Goal: Transaction & Acquisition: Purchase product/service

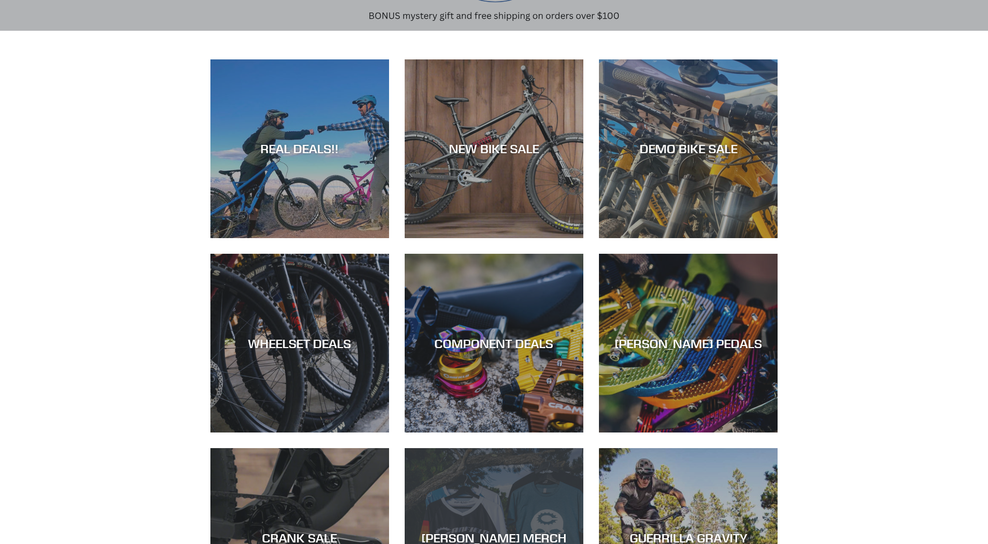
scroll to position [52, 0]
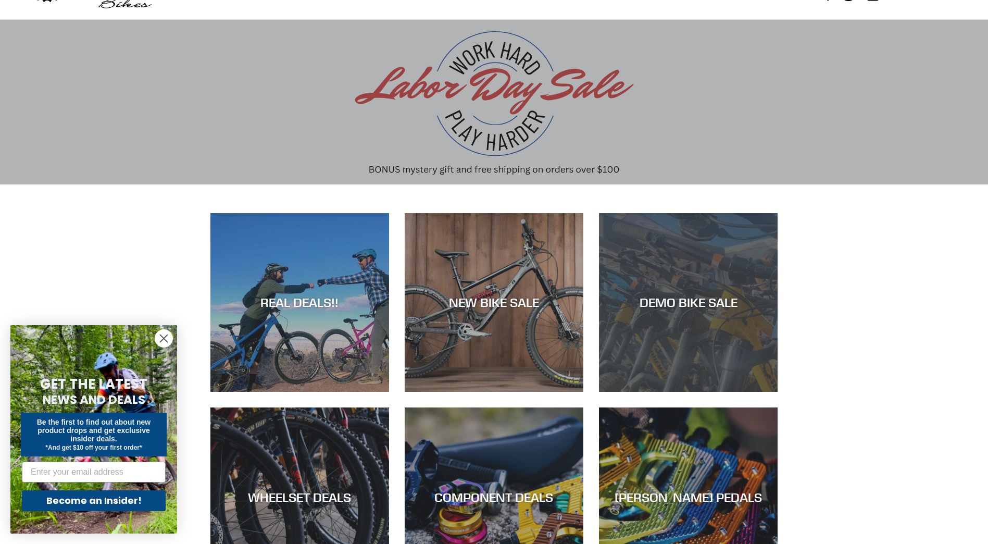
click at [670, 392] on div "DEMO BIKE SALE" at bounding box center [688, 392] width 179 height 0
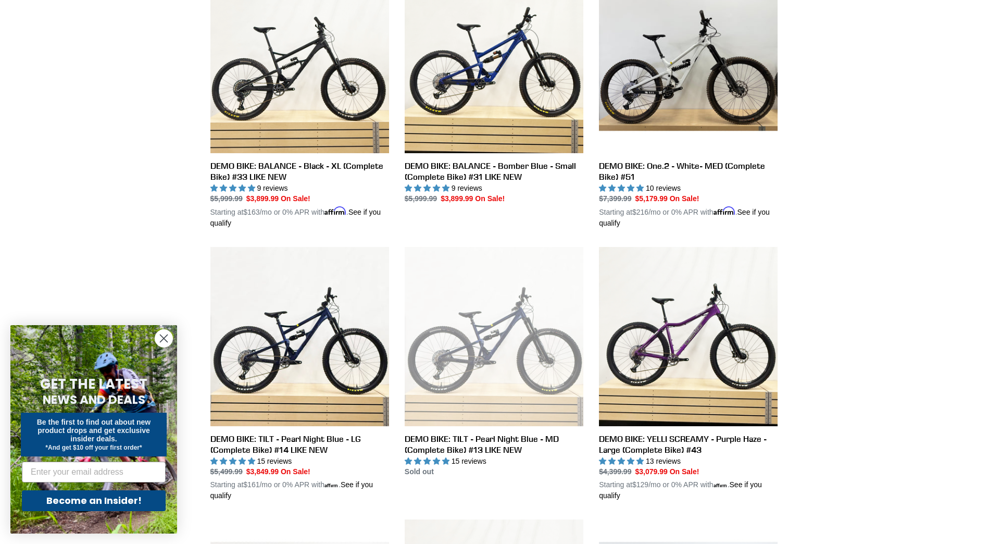
scroll to position [729, 0]
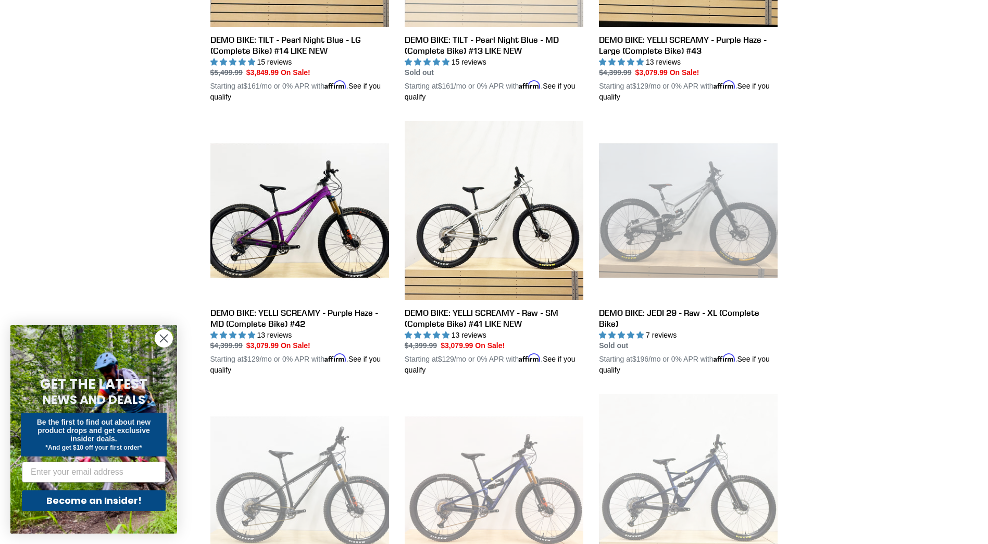
click at [158, 337] on circle "Close dialog" at bounding box center [163, 338] width 17 height 17
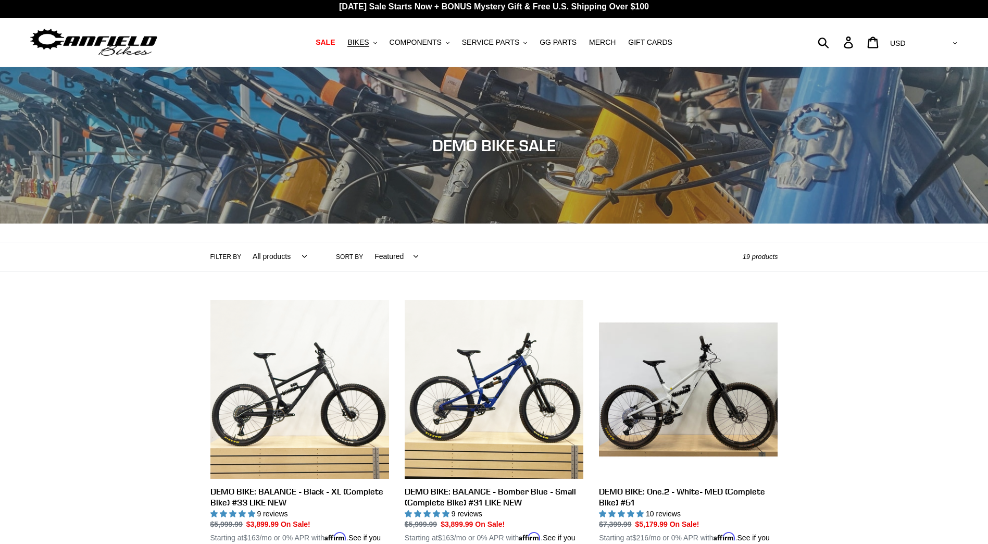
scroll to position [0, 0]
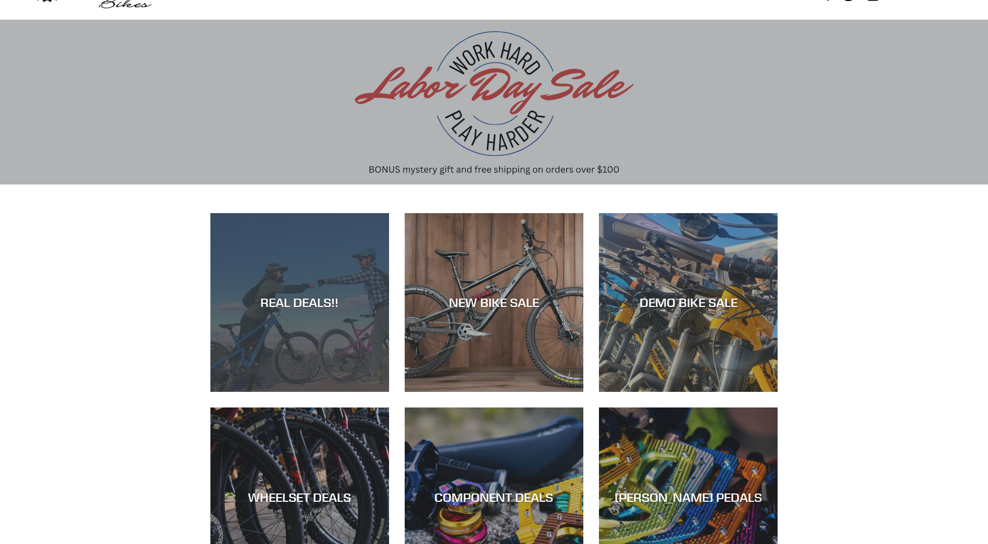
click at [306, 298] on div "REAL DEALS!!" at bounding box center [299, 302] width 179 height 15
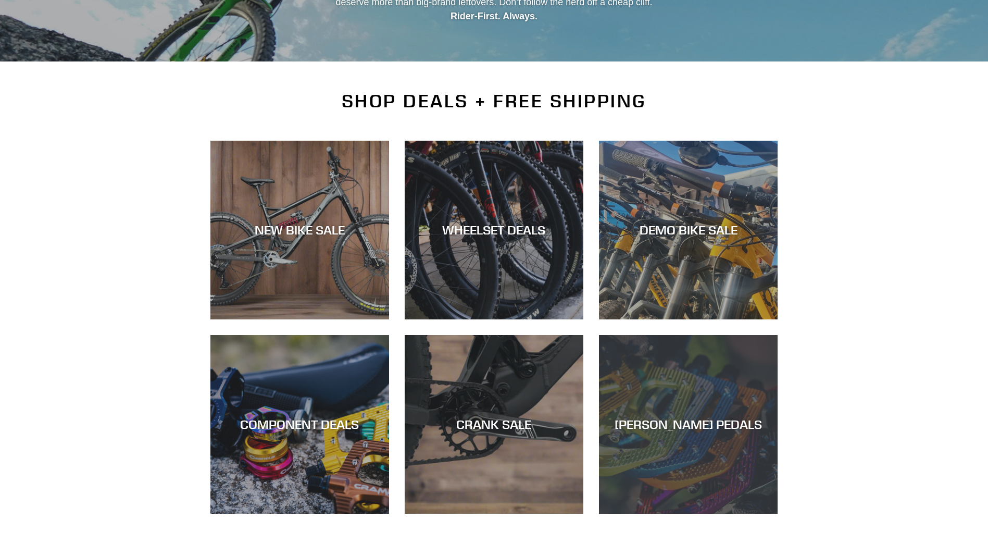
scroll to position [208, 0]
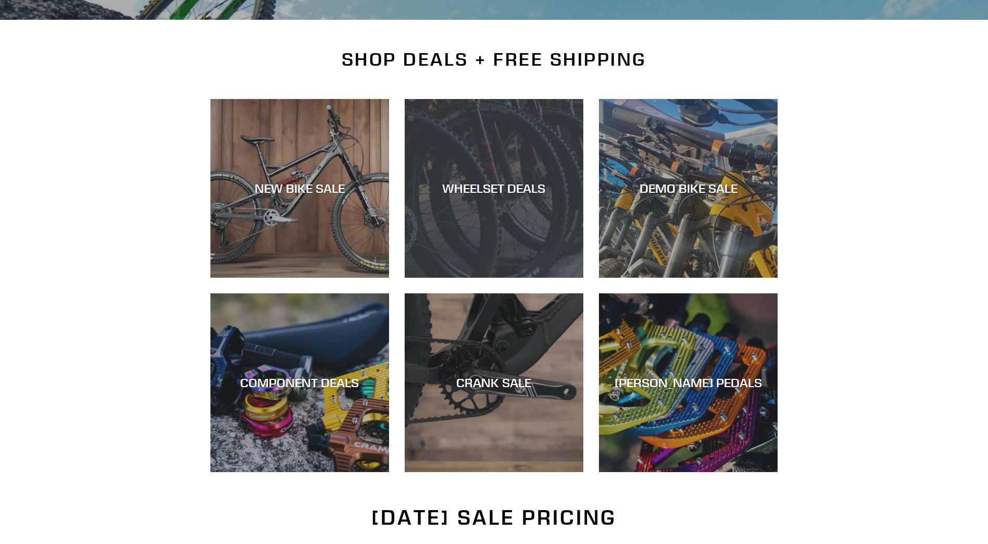
click at [496, 186] on div "WHEELSET DEALS" at bounding box center [494, 188] width 179 height 15
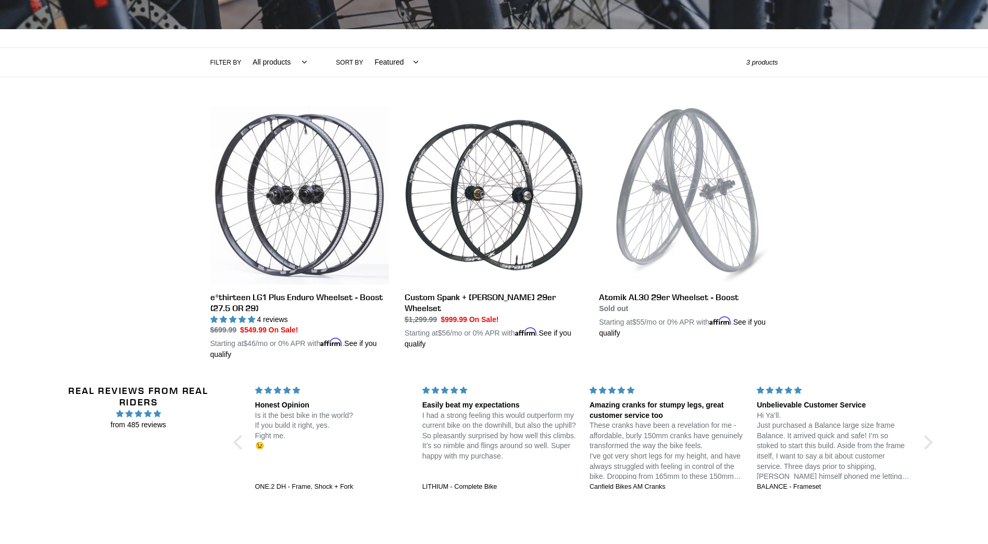
scroll to position [198, 0]
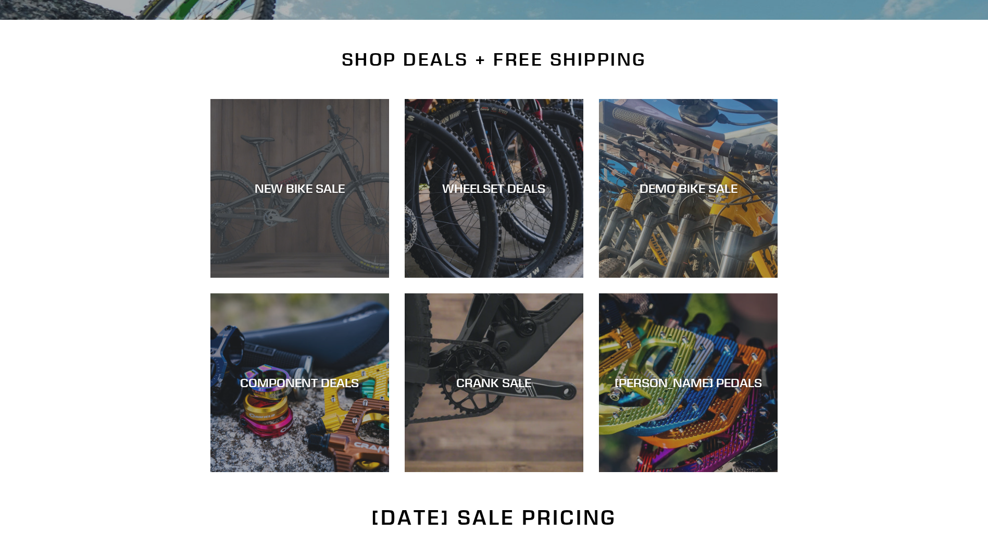
click at [324, 278] on div "NEW BIKE SALE" at bounding box center [299, 278] width 179 height 0
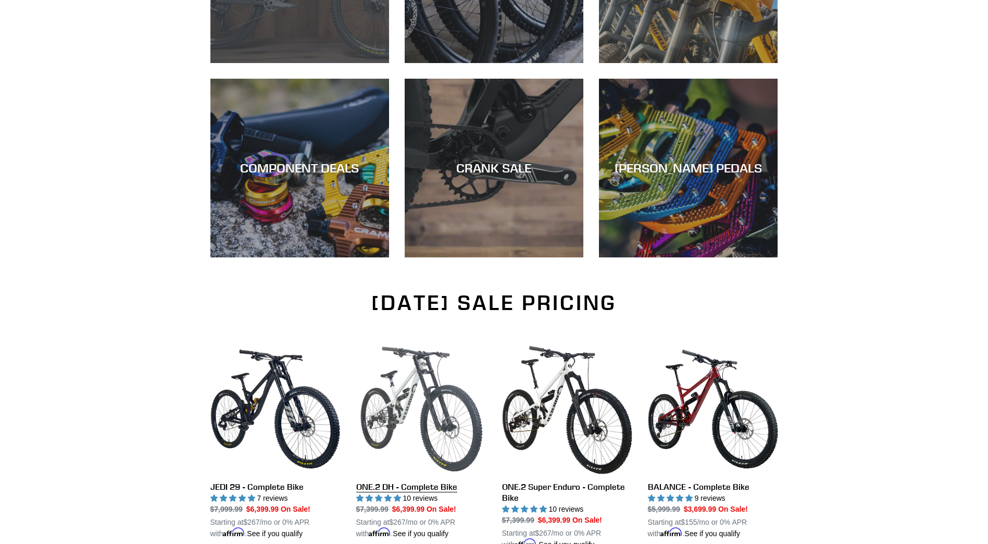
scroll to position [504, 0]
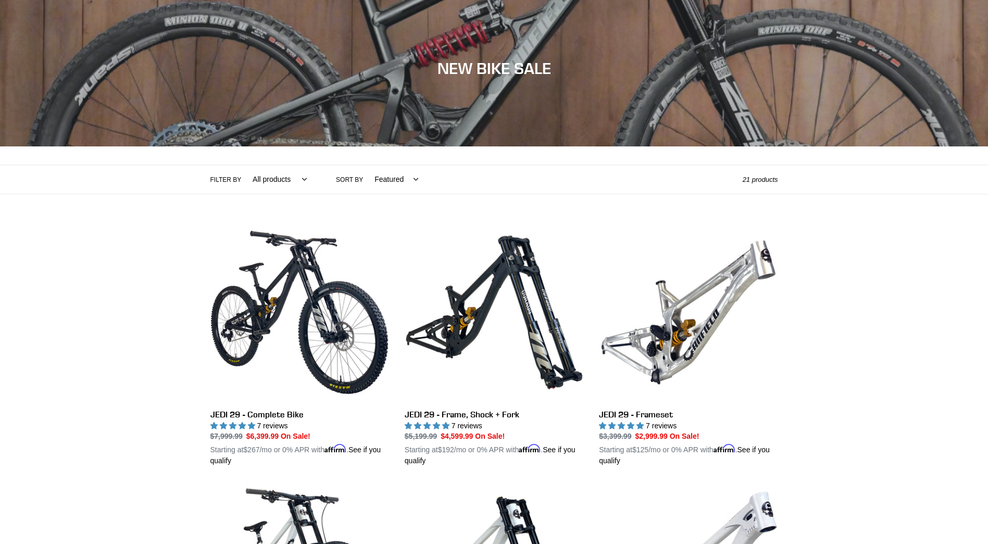
scroll to position [208, 0]
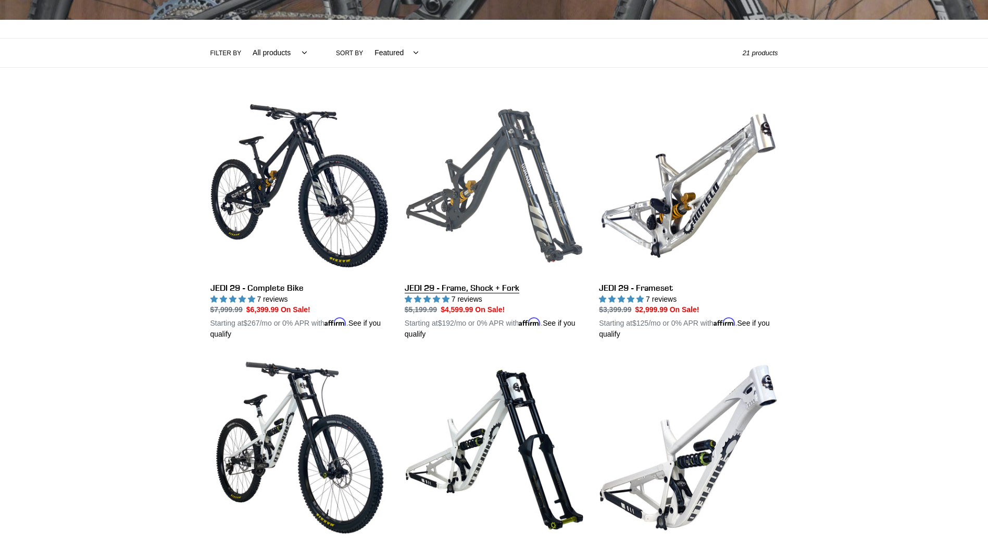
click at [489, 285] on link "JEDI 29 - Frame, Shock + Fork" at bounding box center [494, 218] width 179 height 244
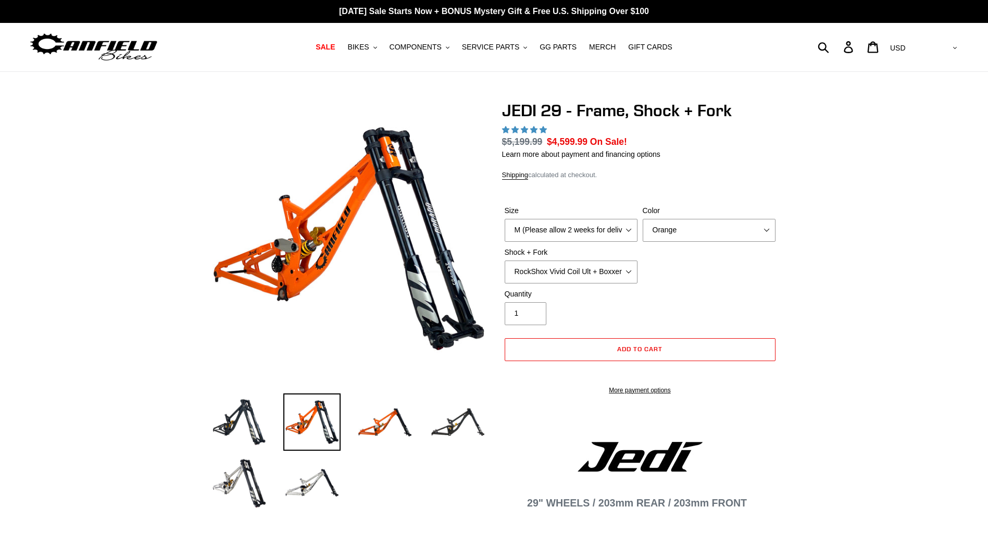
select select "highest-rating"
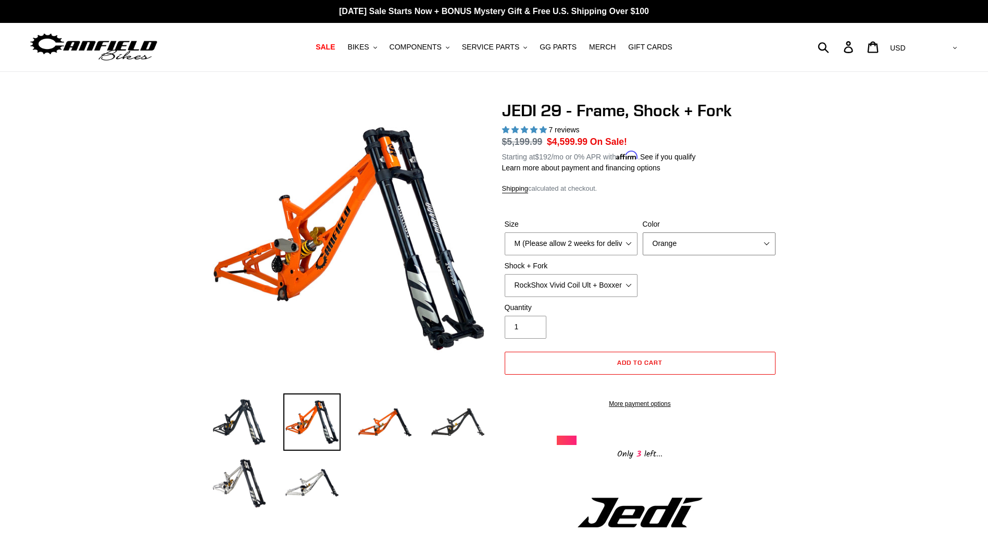
click at [717, 246] on select "Orange Stealth Black Raw" at bounding box center [709, 243] width 133 height 23
select select "Raw"
click at [643, 232] on select "Orange Stealth Black Raw" at bounding box center [709, 243] width 133 height 23
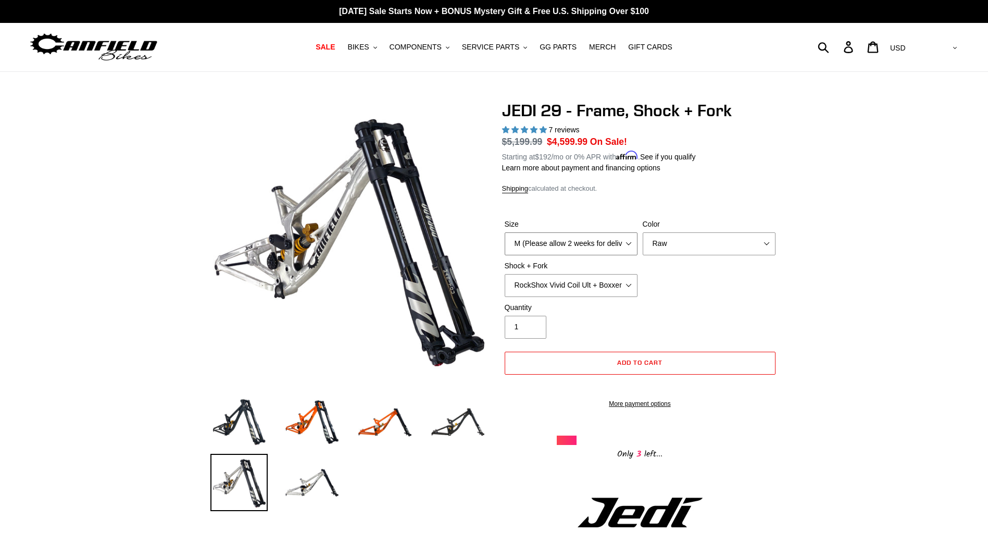
click at [601, 240] on select "M (Please allow 2 weeks for delivery) L (Please allow 2 weeks for delivery) XL" at bounding box center [571, 243] width 133 height 23
click at [667, 268] on div "Size M (Please allow 2 weeks for delivery) L (Please allow 2 weeks for delivery…" at bounding box center [640, 260] width 276 height 83
click at [583, 279] on select "RockShox Vivid Coil Ult + Boxxer RC2 C3 Ult Fox DHX2 250x75 + Fox 40 Float Grip…" at bounding box center [571, 285] width 133 height 23
click at [505, 274] on select "RockShox Vivid Coil Ult + Boxxer RC2 C3 Ult Fox DHX2 250x75 + Fox 40 Float Grip…" at bounding box center [571, 285] width 133 height 23
click at [608, 288] on select "RockShox Vivid Coil Ult + Boxxer RC2 C3 Ult Fox DHX2 250x75 + Fox 40 Float Grip…" at bounding box center [571, 285] width 133 height 23
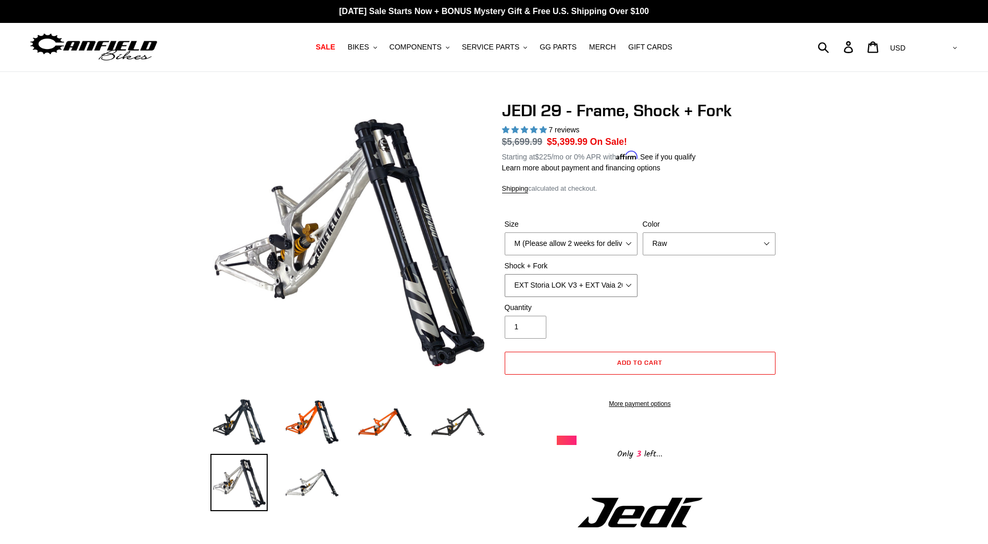
select select "Fox DHX2 250x75 + Fox 40 Float Grip2"
click at [505, 274] on select "RockShox Vivid Coil Ult + Boxxer RC2 C3 Ult Fox DHX2 250x75 + Fox 40 Float Grip…" at bounding box center [571, 285] width 133 height 23
click at [607, 292] on select "RockShox Vivid Coil Ult + Boxxer RC2 C3 Ult Fox DHX2 250x75 + Fox 40 Float Grip…" at bounding box center [571, 285] width 133 height 23
click at [317, 476] on img at bounding box center [311, 482] width 57 height 57
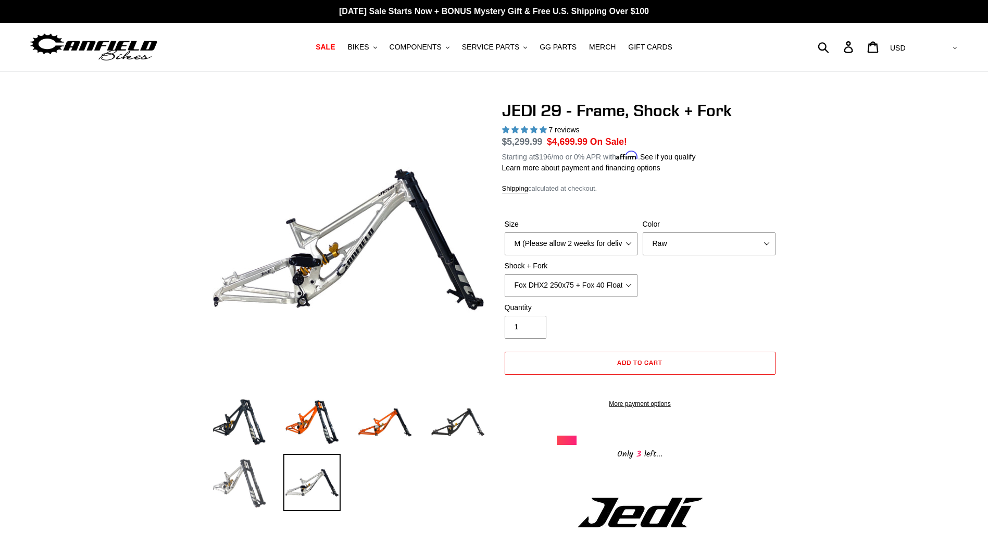
click at [248, 474] on img at bounding box center [238, 482] width 57 height 57
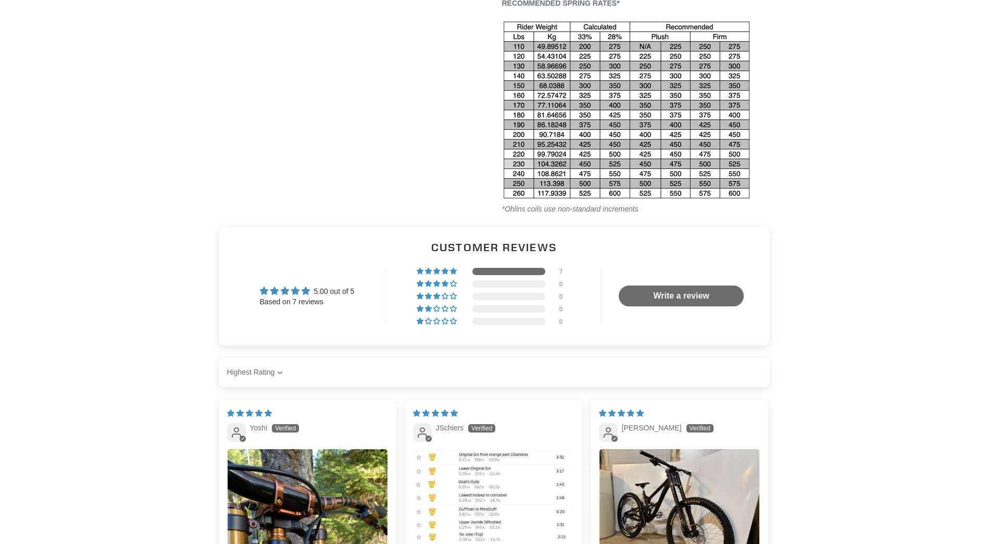
scroll to position [1823, 0]
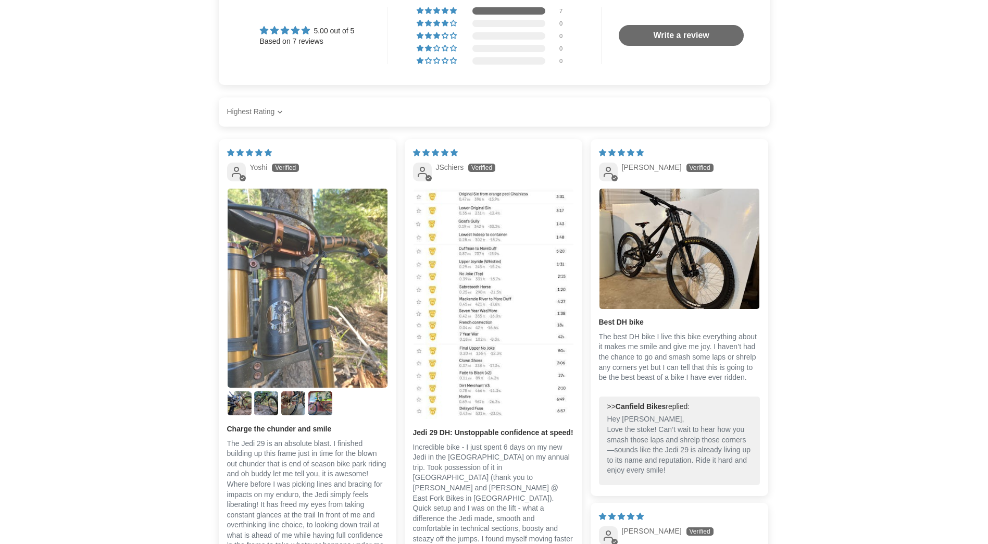
click at [308, 372] on img "Link to user picture 1" at bounding box center [308, 288] width 160 height 199
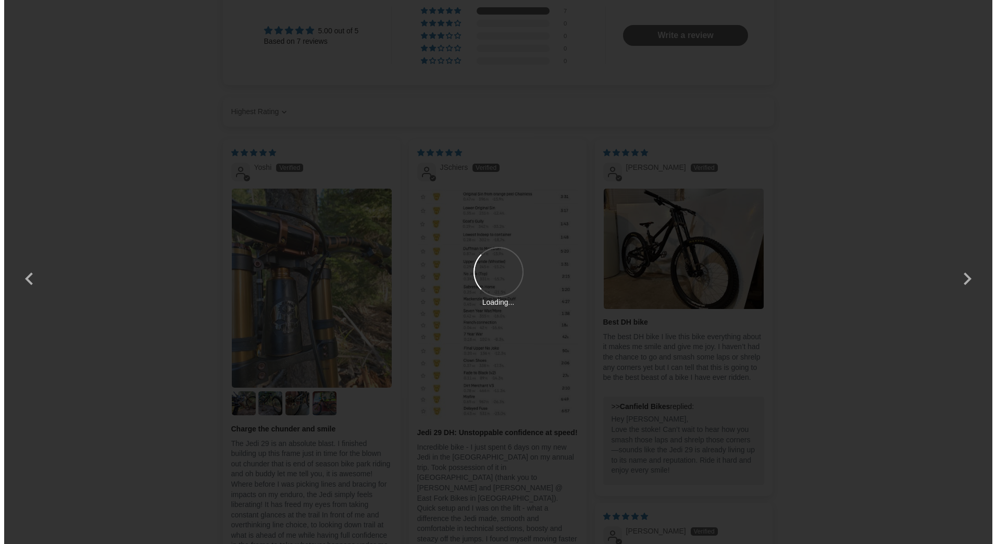
scroll to position [0, 0]
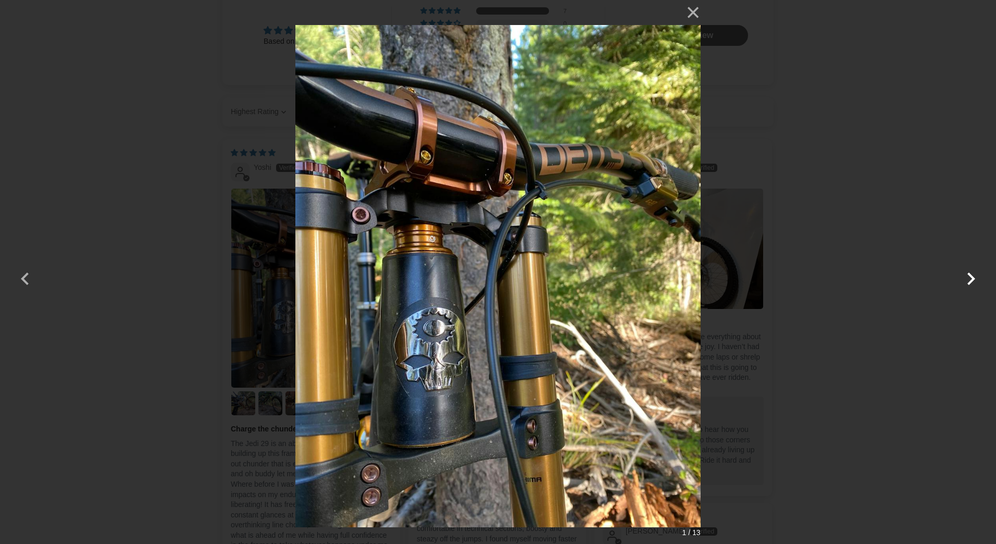
click at [975, 278] on button "button" at bounding box center [971, 271] width 25 height 25
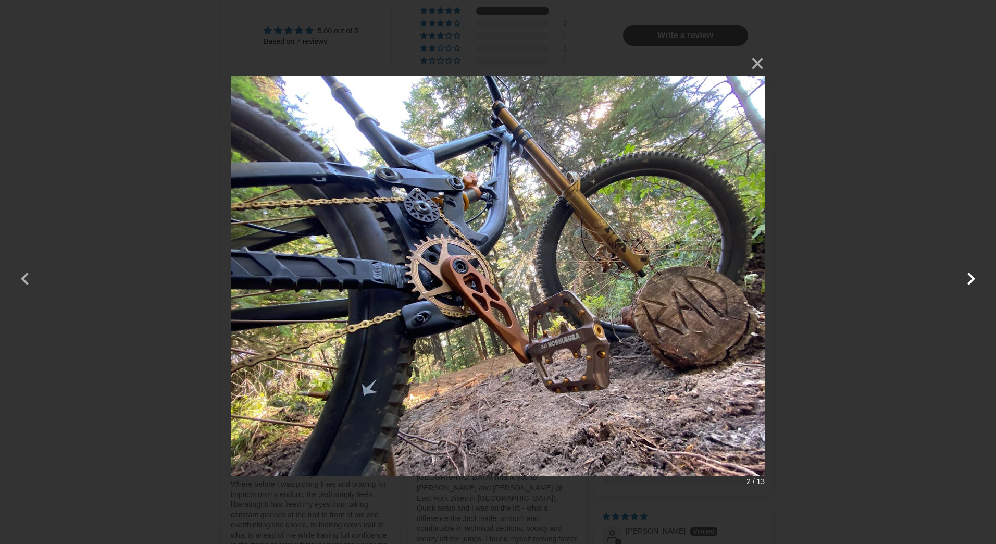
click at [974, 278] on button "button" at bounding box center [971, 271] width 25 height 25
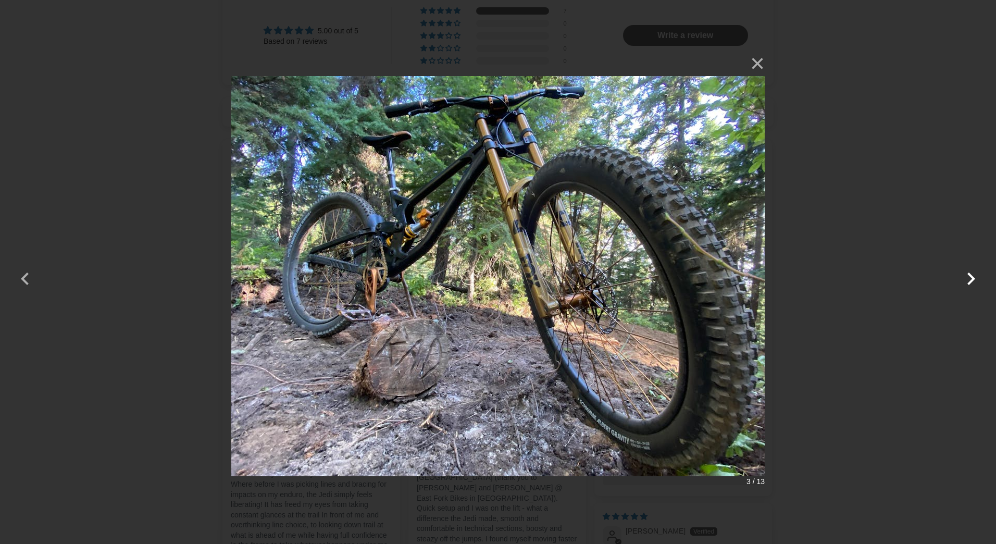
click at [974, 278] on button "button" at bounding box center [971, 271] width 25 height 25
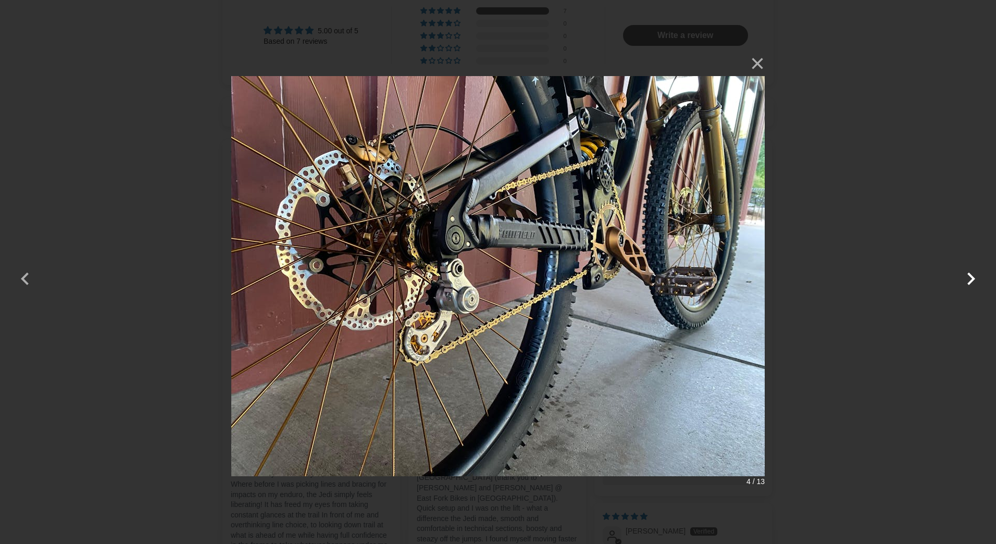
click at [974, 278] on button "button" at bounding box center [971, 271] width 25 height 25
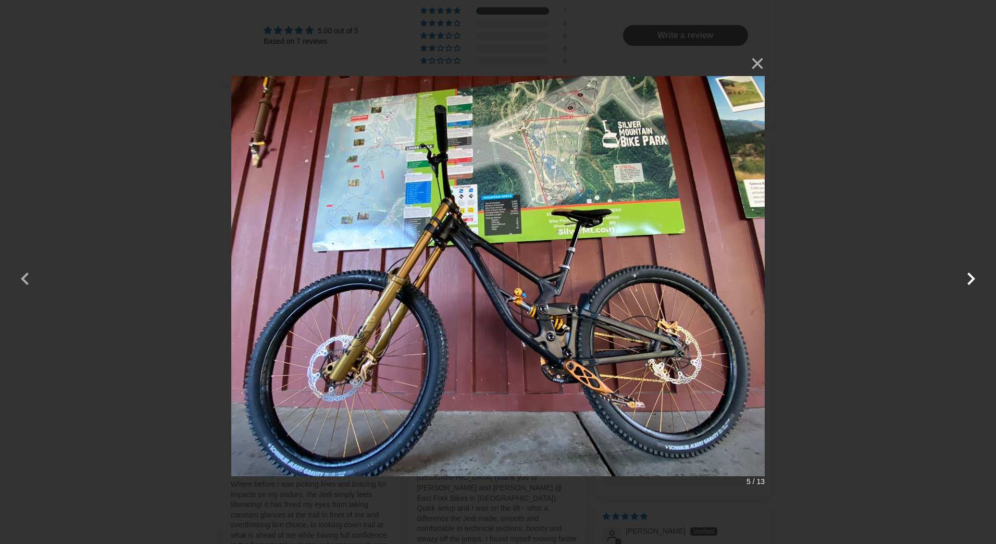
click at [973, 278] on button "button" at bounding box center [971, 271] width 25 height 25
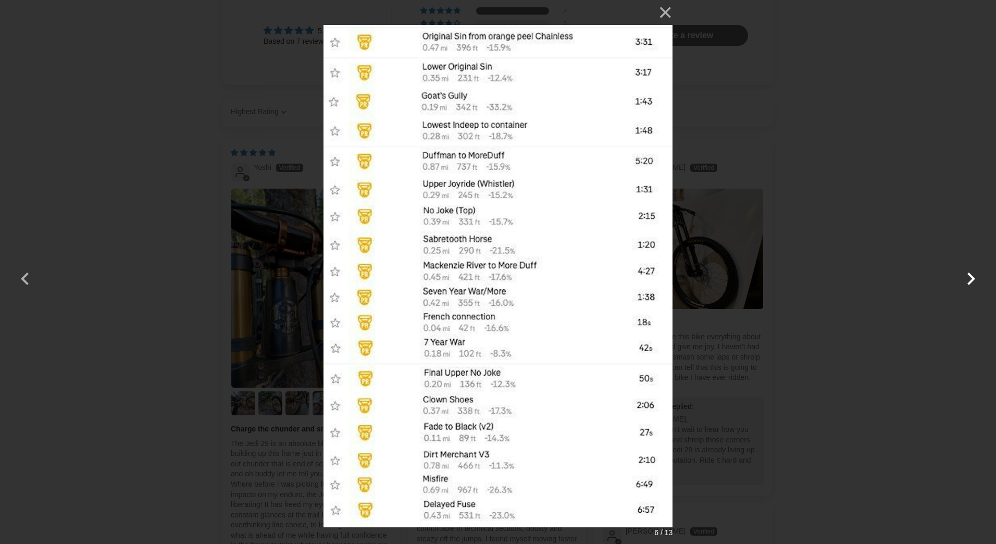
click at [973, 278] on button "button" at bounding box center [971, 271] width 25 height 25
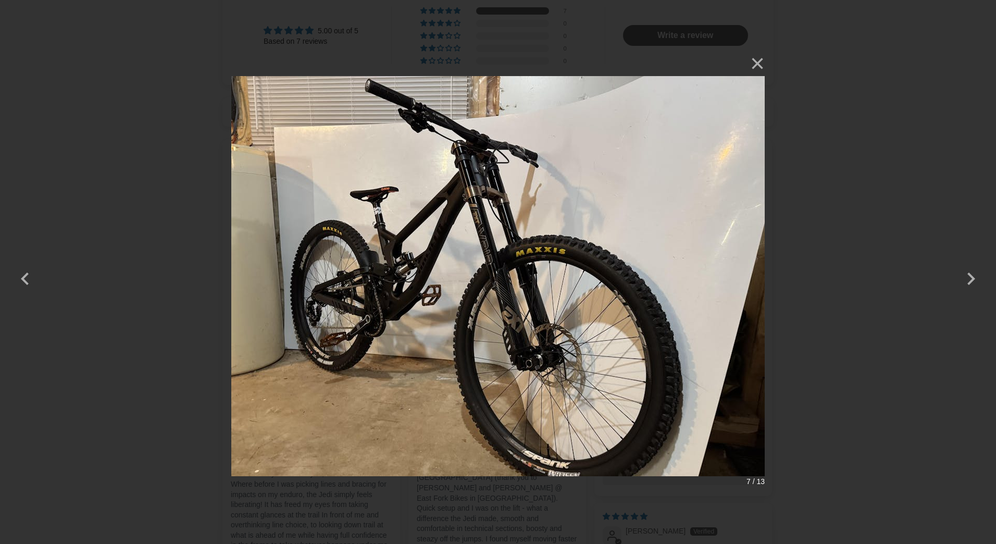
click at [855, 246] on div "× 7 / 13 Loading..." at bounding box center [498, 272] width 996 height 544
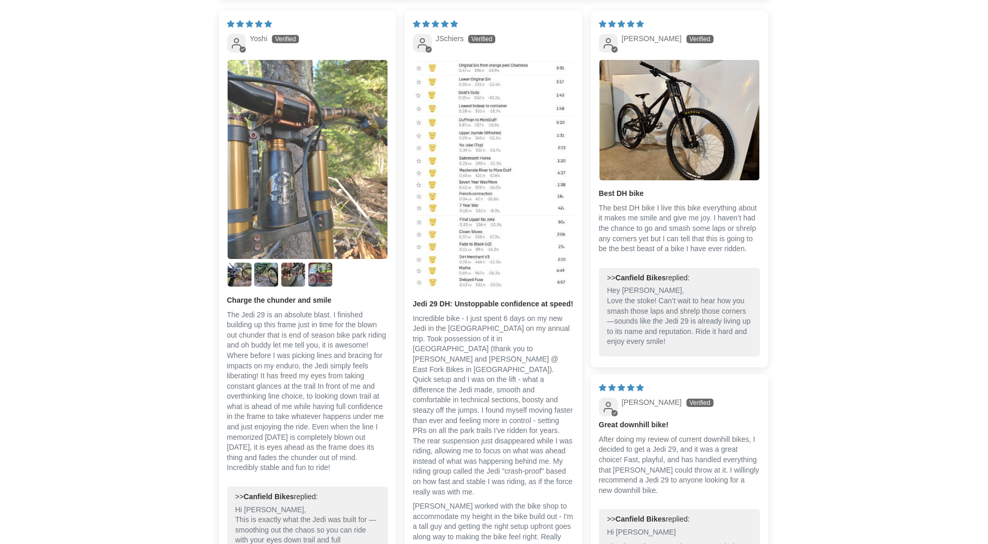
scroll to position [1980, 0]
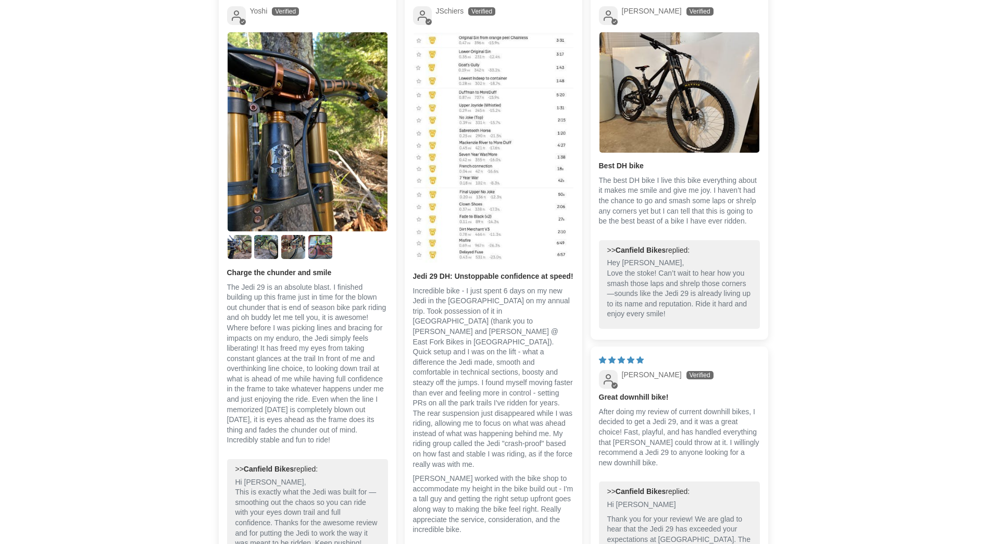
drag, startPoint x: 265, startPoint y: 359, endPoint x: 377, endPoint y: 453, distance: 146.5
click at [377, 446] on p "The Jedi 29 is an absolute blast. I finished building up this frame just in tim…" at bounding box center [307, 364] width 161 height 164
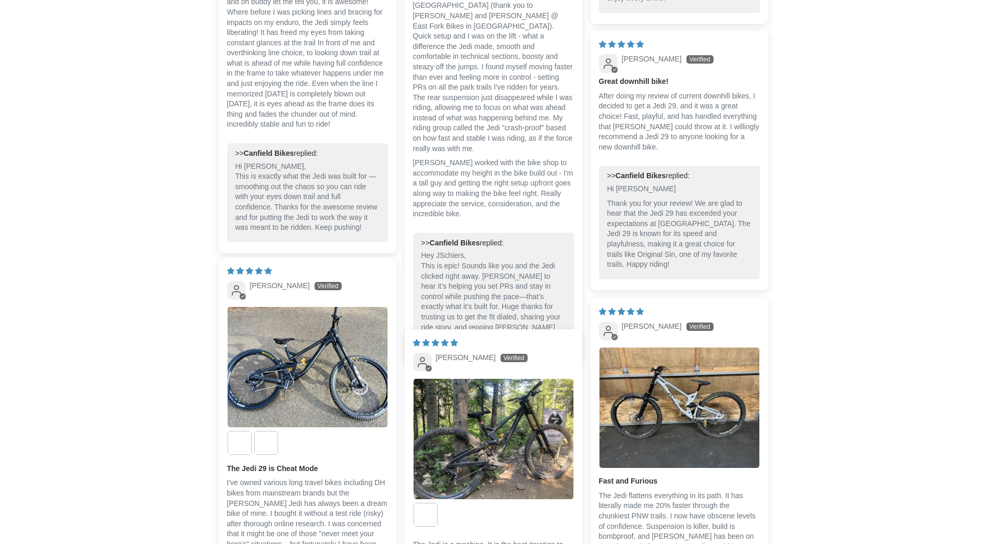
scroll to position [2344, 0]
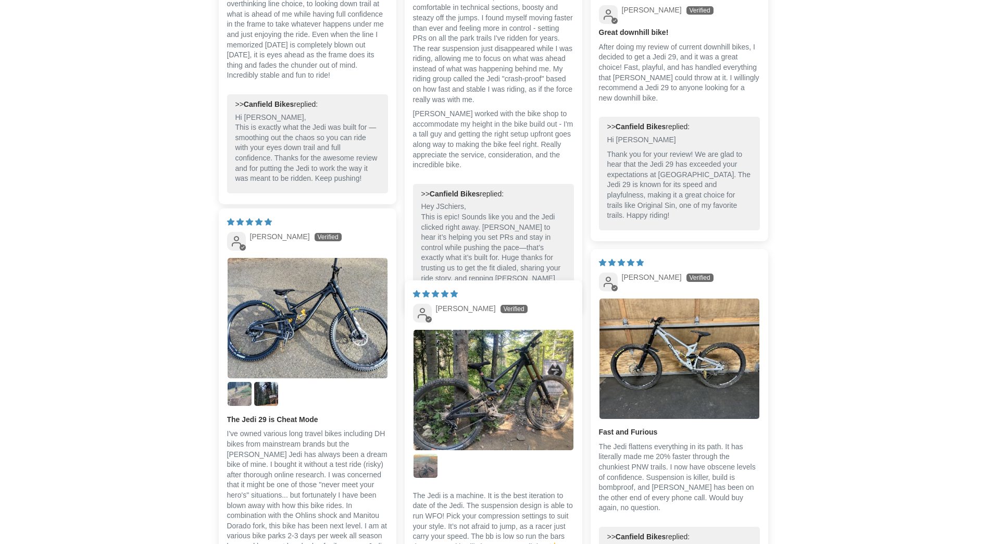
click at [185, 350] on div "Customer Reviews 5.00 out of 5 Based on 7 reviews 7 0 0 0 0 See all reviews Wri…" at bounding box center [494, 191] width 625 height 1516
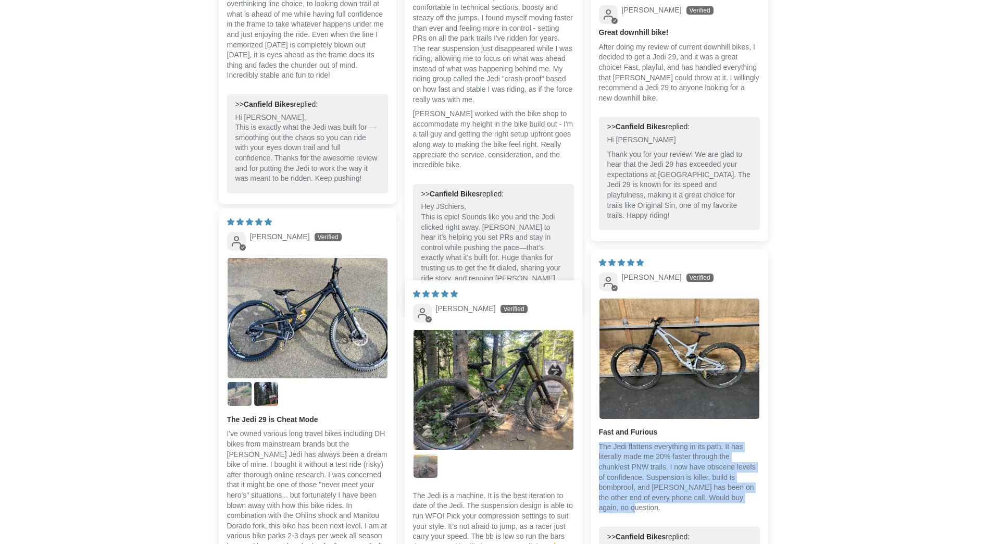
drag, startPoint x: 600, startPoint y: 458, endPoint x: 730, endPoint y: 517, distance: 143.4
click at [730, 513] on p "The Jedi flattens everything in its path. It has literally made me 20% faster t…" at bounding box center [679, 477] width 161 height 71
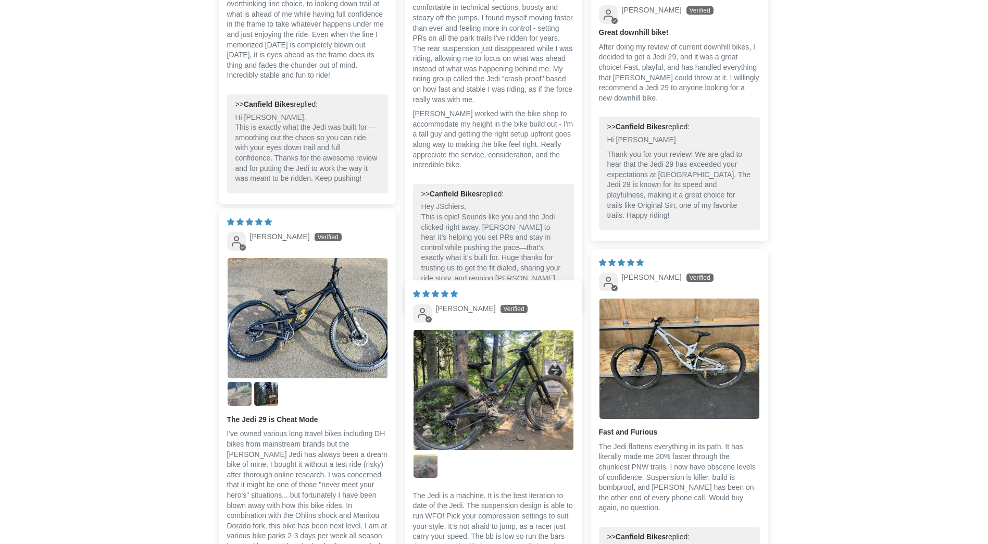
click at [507, 503] on p "The Jedi is a machine. It is the best iteration to date of the Jedi. The suspen…" at bounding box center [493, 521] width 161 height 61
drag, startPoint x: 414, startPoint y: 498, endPoint x: 481, endPoint y: 520, distance: 71.3
click at [481, 520] on div "The Jedi is a machine. It is the best iteration to date of the Jedi. The suspen…" at bounding box center [493, 524] width 161 height 74
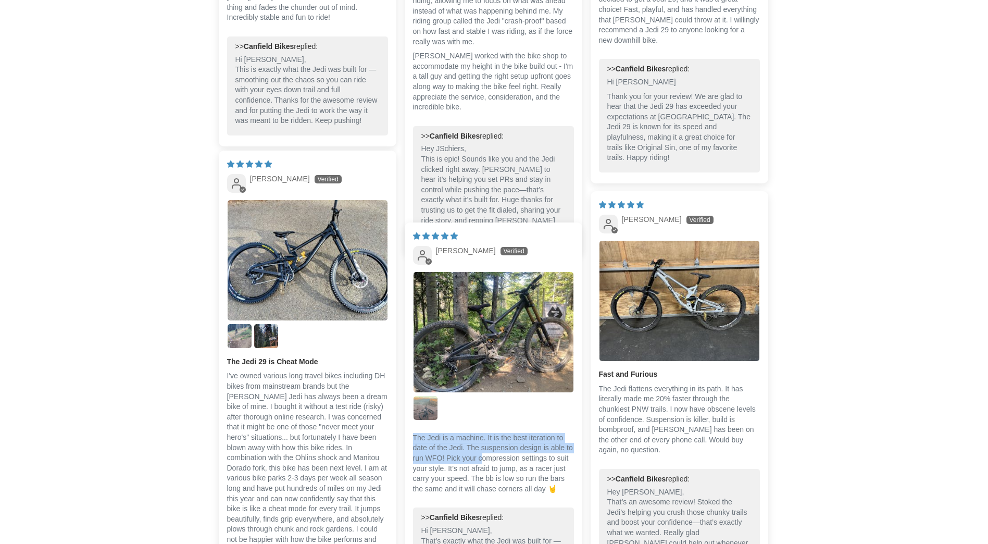
scroll to position [2553, 0]
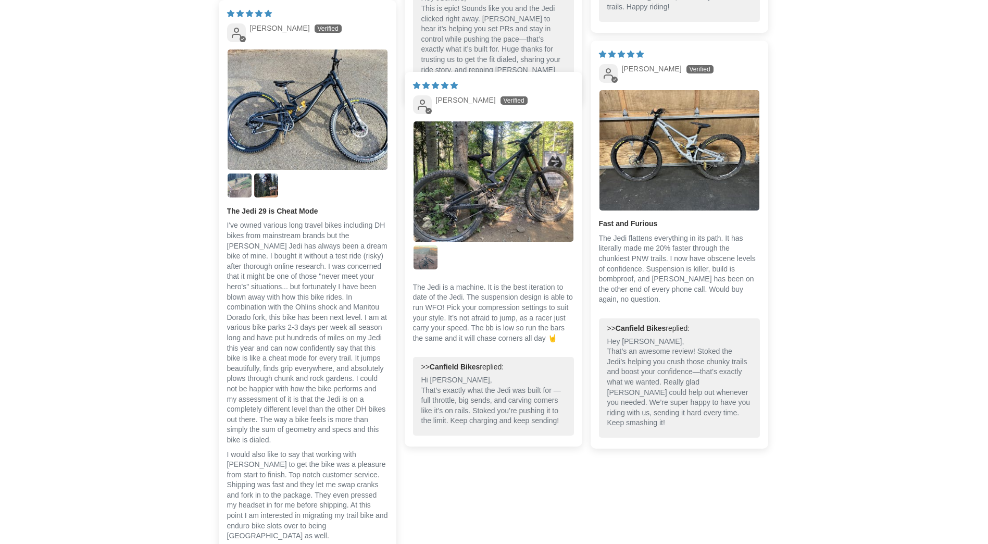
drag, startPoint x: 951, startPoint y: 454, endPoint x: 945, endPoint y: 454, distance: 5.8
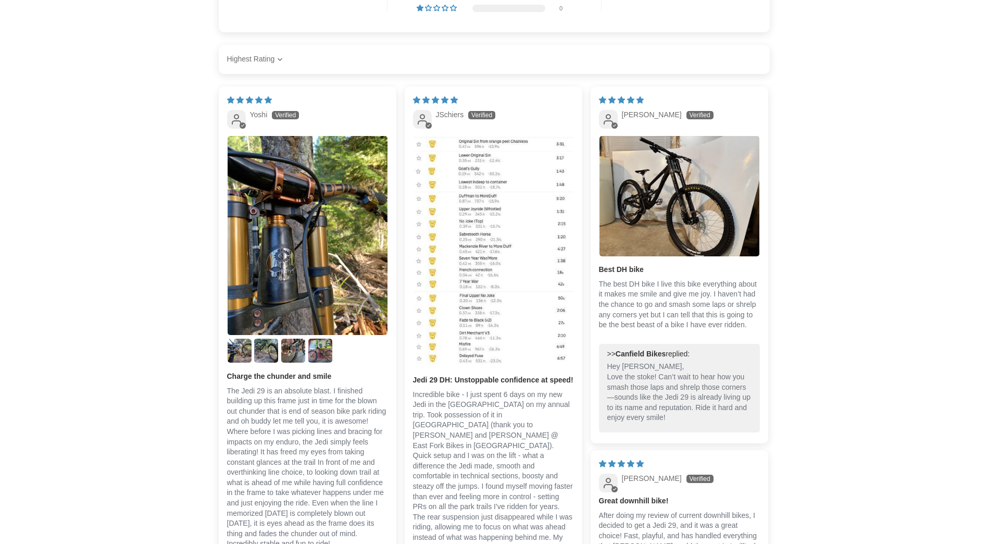
scroll to position [1875, 0]
drag, startPoint x: 746, startPoint y: 332, endPoint x: 599, endPoint y: 328, distance: 147.5
click at [599, 328] on p "The best DH bike I live this bike everything about it makes me smile and give m…" at bounding box center [679, 305] width 161 height 51
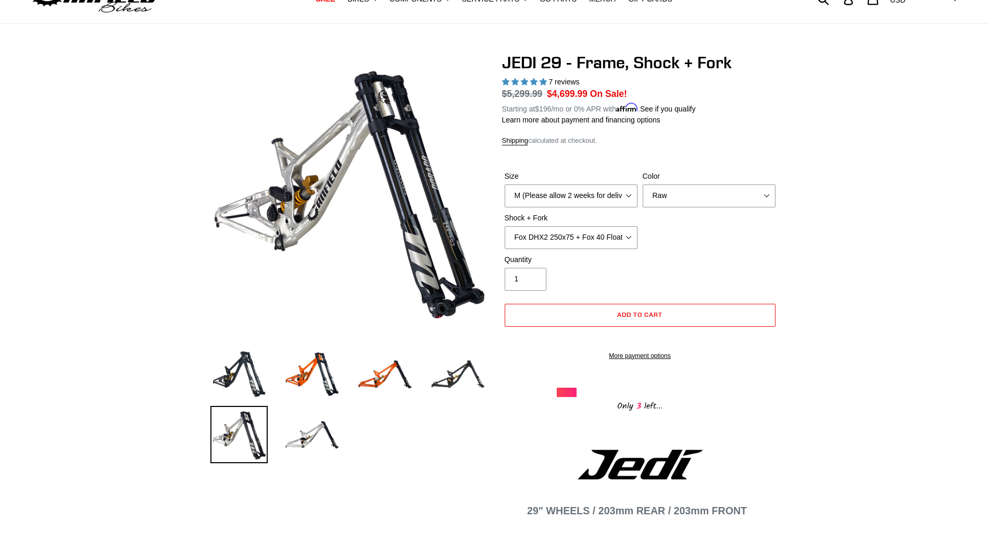
scroll to position [0, 0]
